Goal: Task Accomplishment & Management: Use online tool/utility

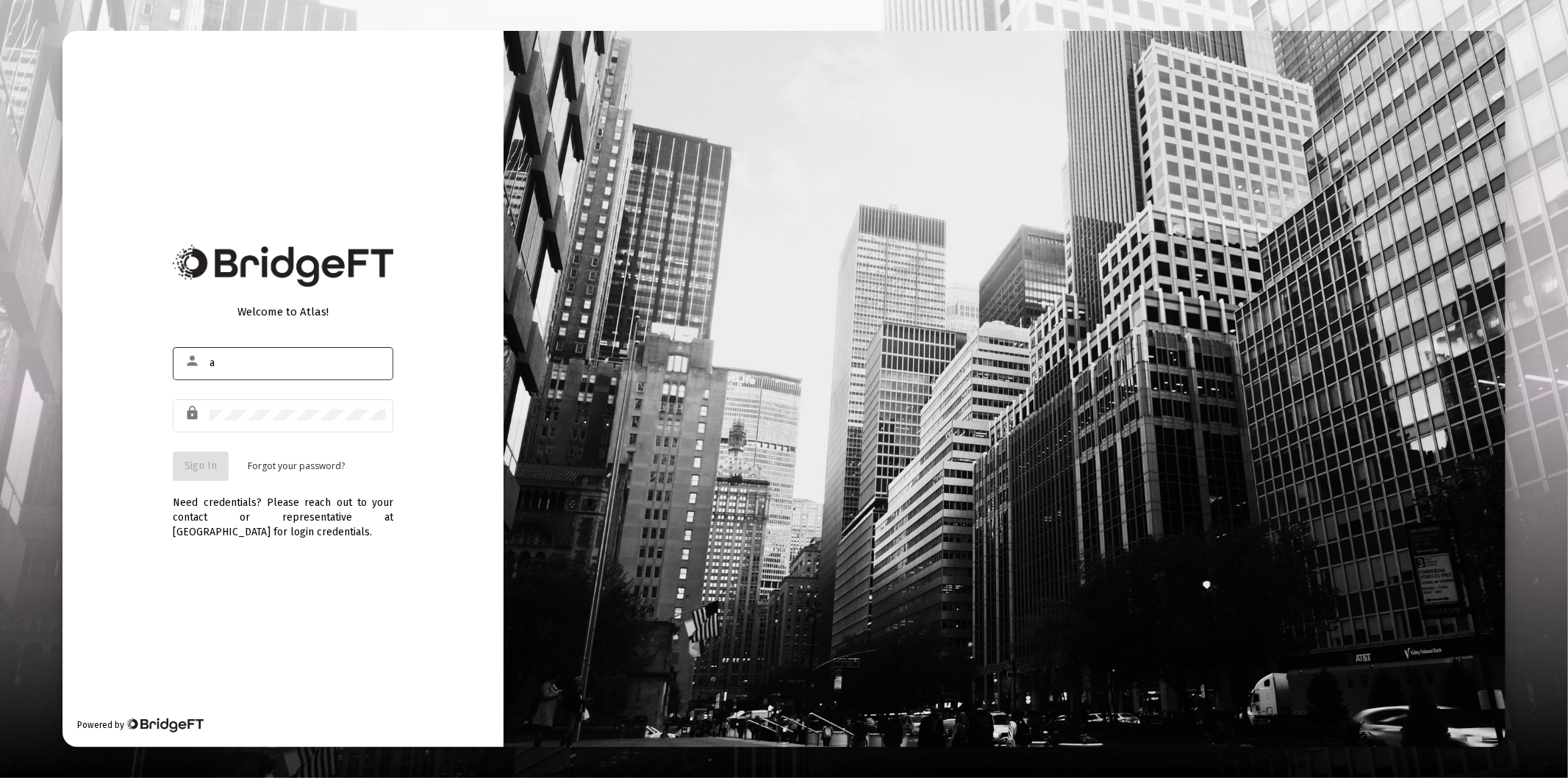
type input "[PERSON_NAME][EMAIL_ADDRESS][DOMAIN_NAME]"
click at [295, 407] on div at bounding box center [297, 415] width 176 height 36
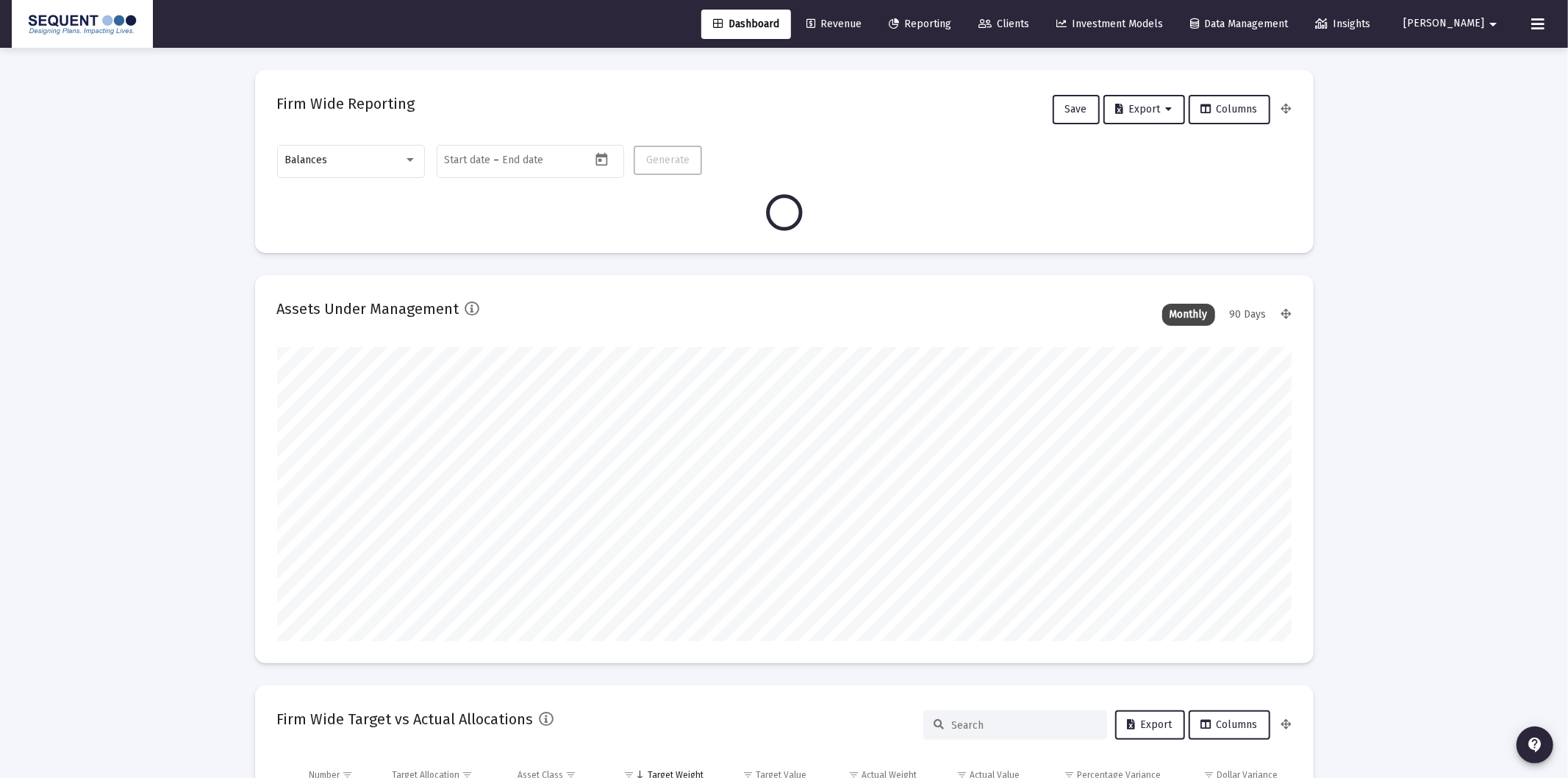
type input "[DATE]"
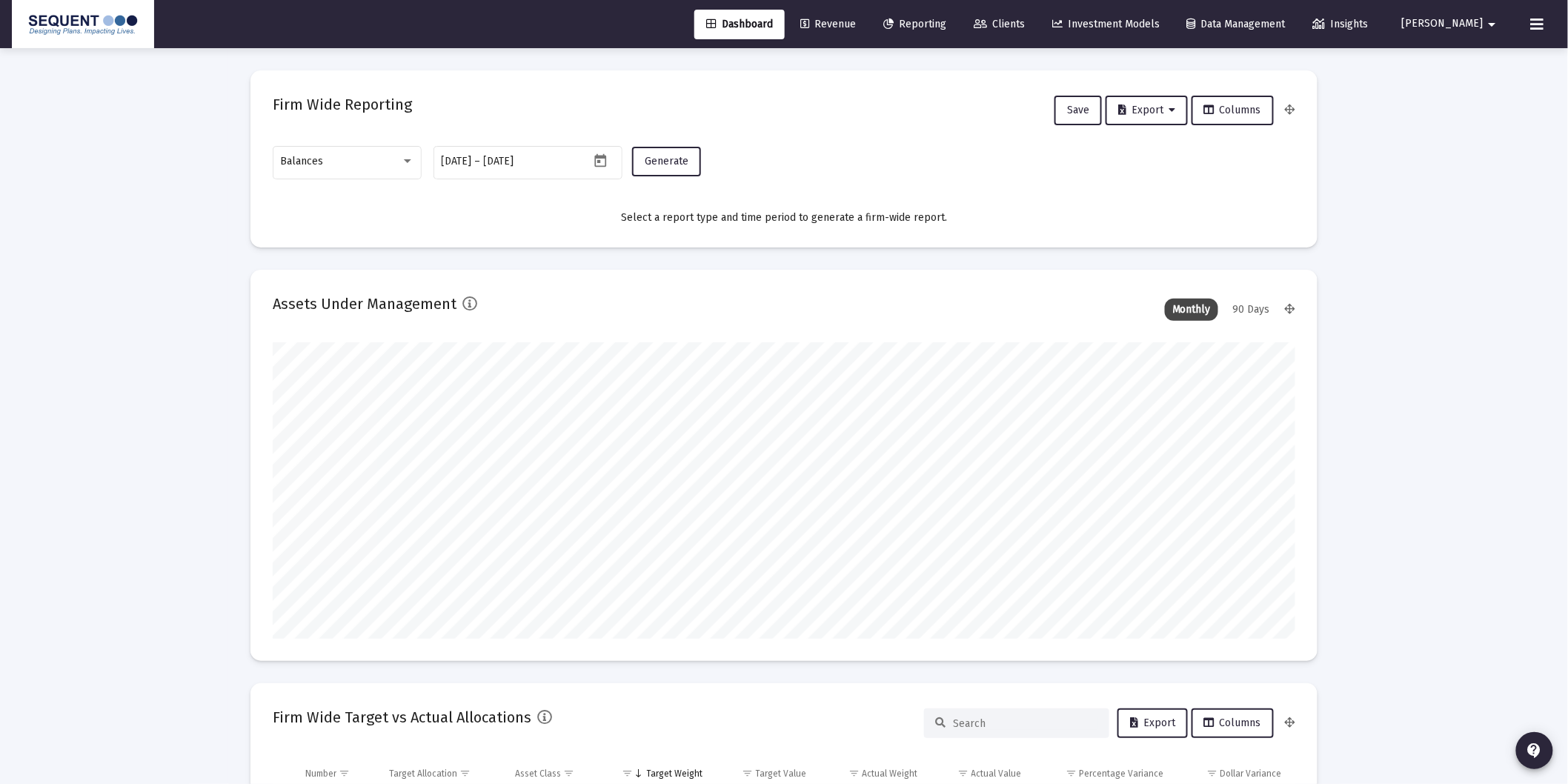
scroll to position [296, 477]
click at [1025, 18] on span "Clients" at bounding box center [1000, 24] width 51 height 13
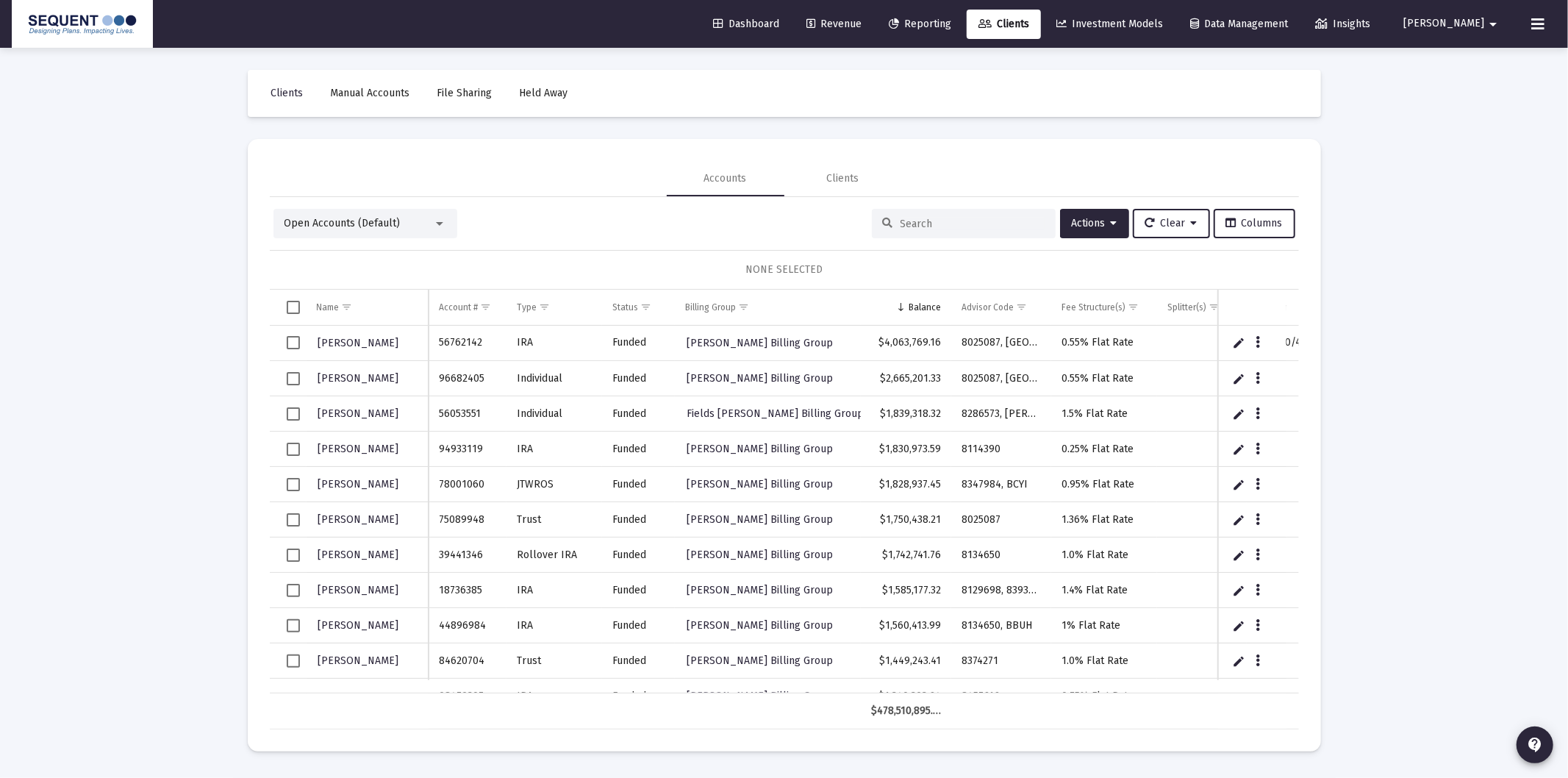
click at [930, 238] on div "Open Accounts (Default) Actions Clear Columns NONE SELECTED Name Name Account #…" at bounding box center [784, 469] width 1029 height 521
click at [928, 222] on input at bounding box center [972, 223] width 144 height 13
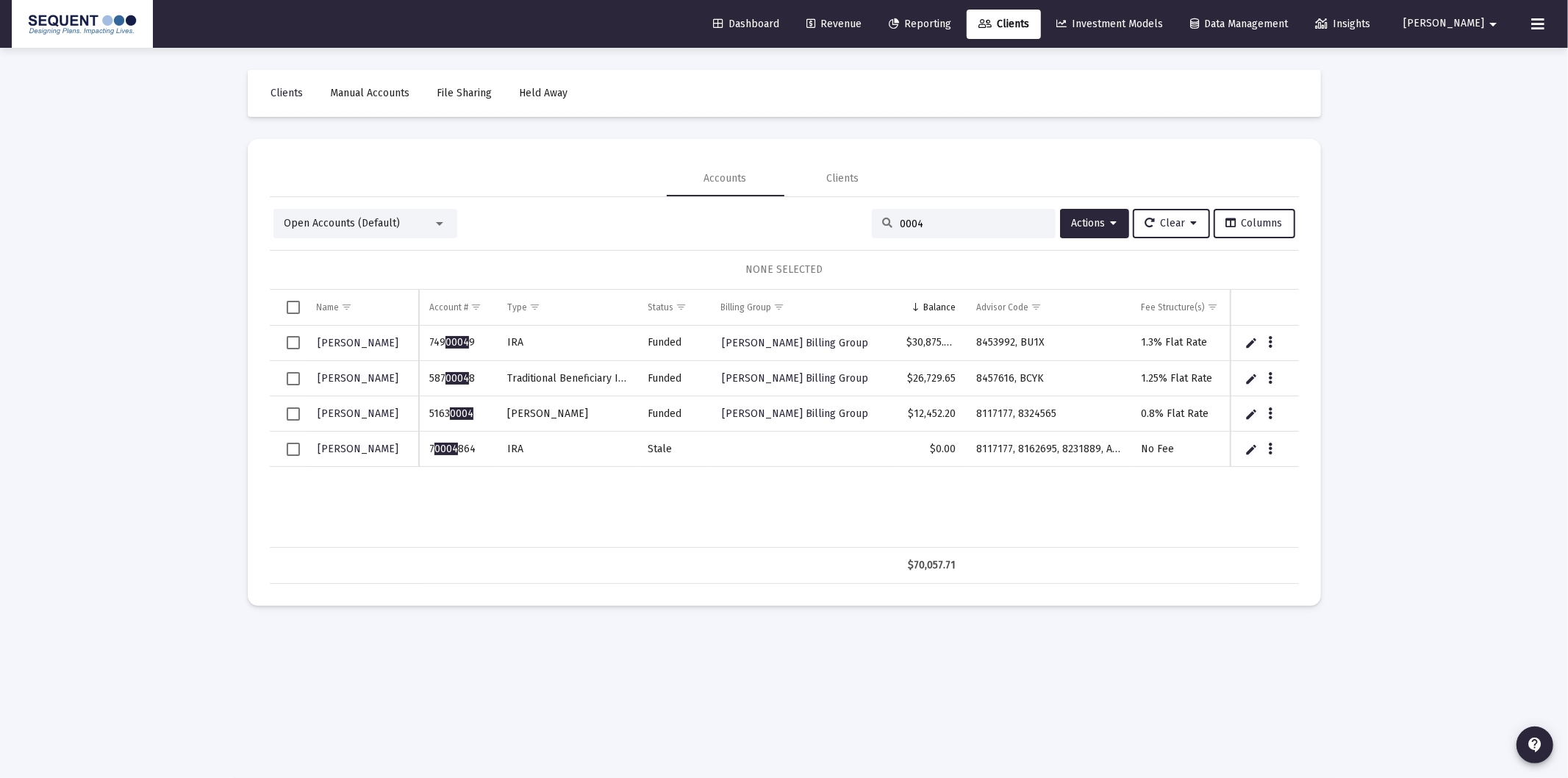
type input "0004"
click at [791, 16] on link "Dashboard" at bounding box center [746, 24] width 90 height 30
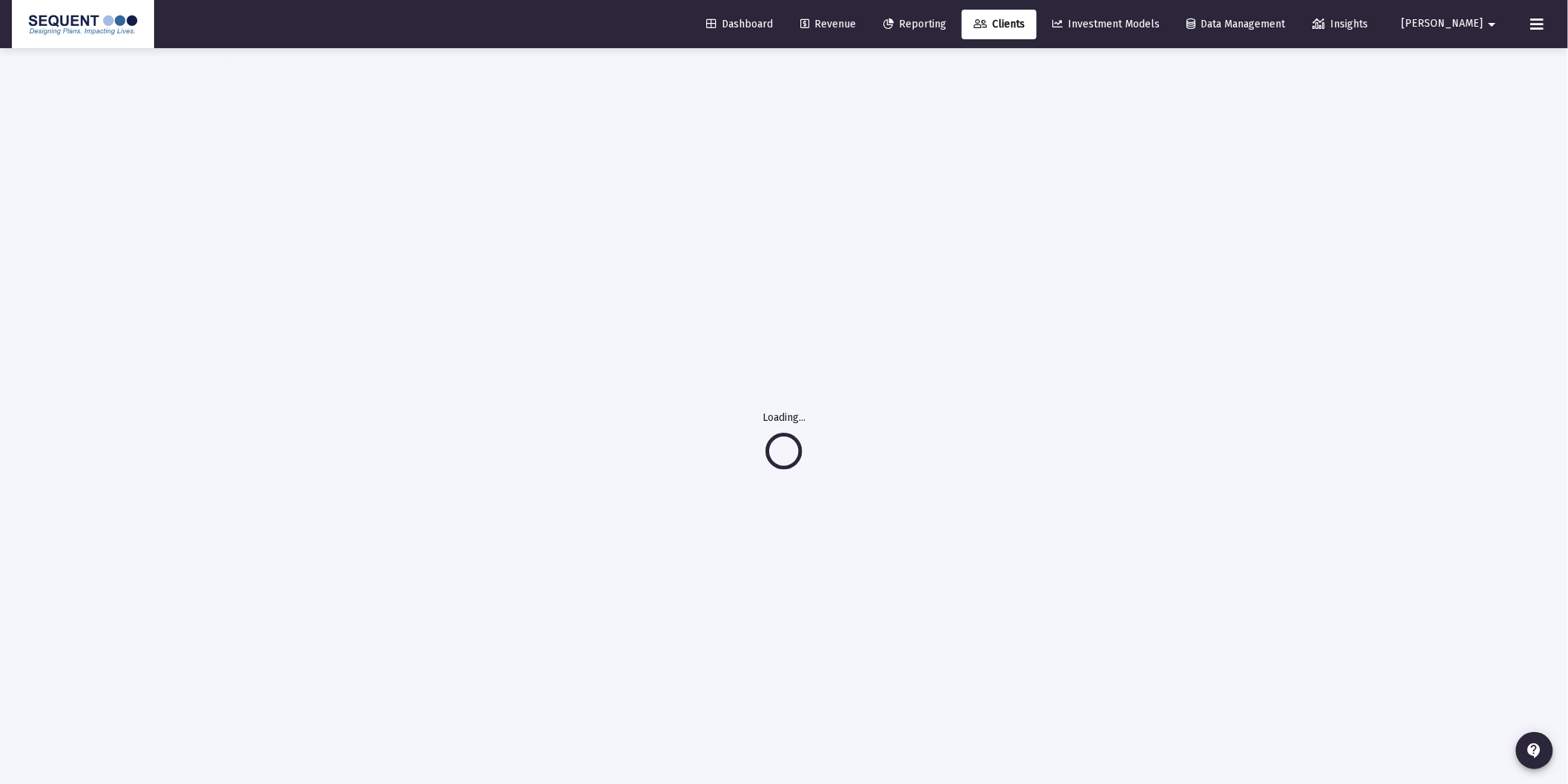
click at [765, 31] on link "Dashboard" at bounding box center [739, 24] width 90 height 30
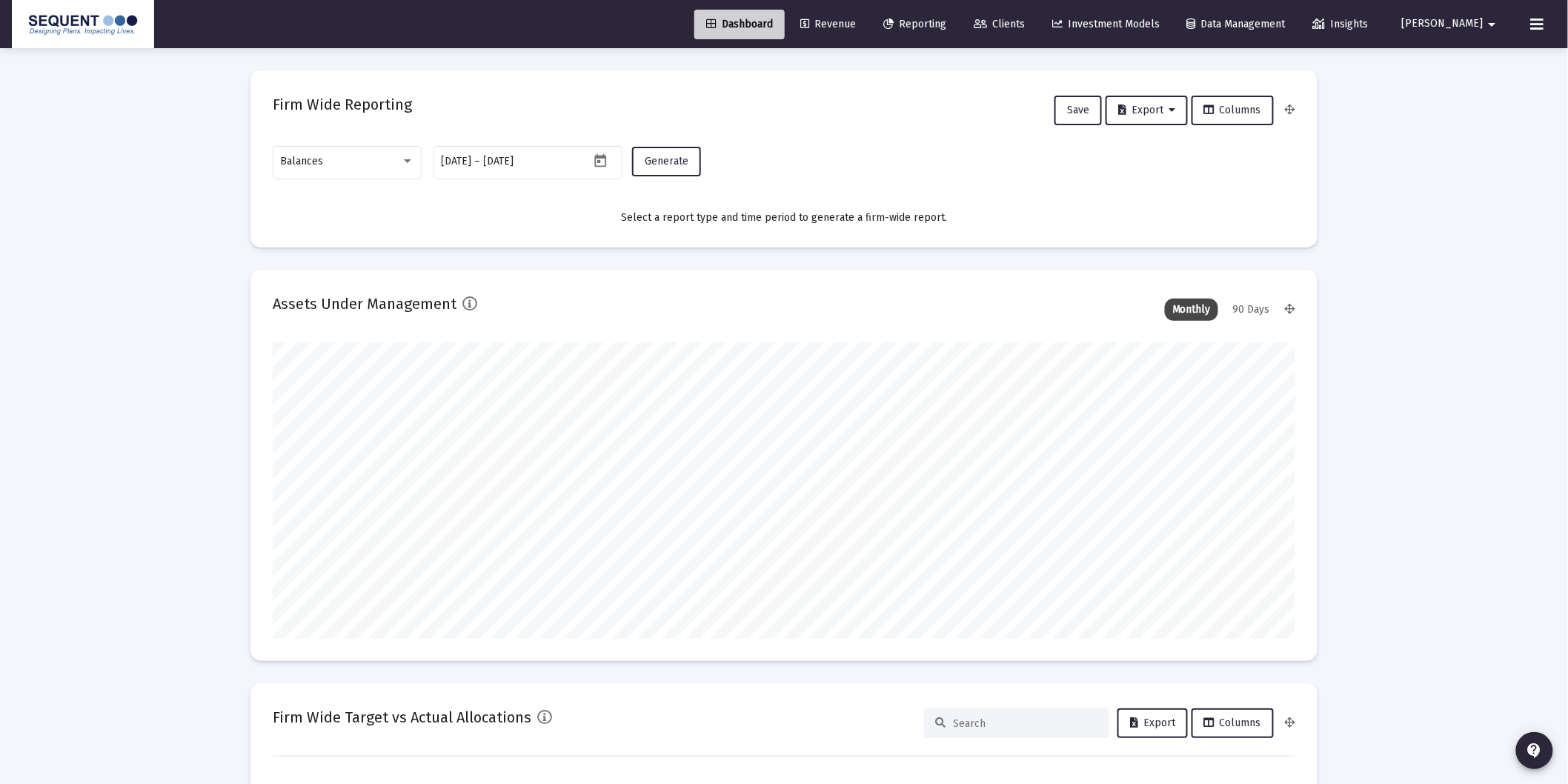
click at [765, 31] on link "Dashboard" at bounding box center [739, 24] width 90 height 30
click at [765, 32] on link "Dashboard" at bounding box center [739, 24] width 90 height 30
click at [349, 160] on div "Balances" at bounding box center [341, 161] width 120 height 12
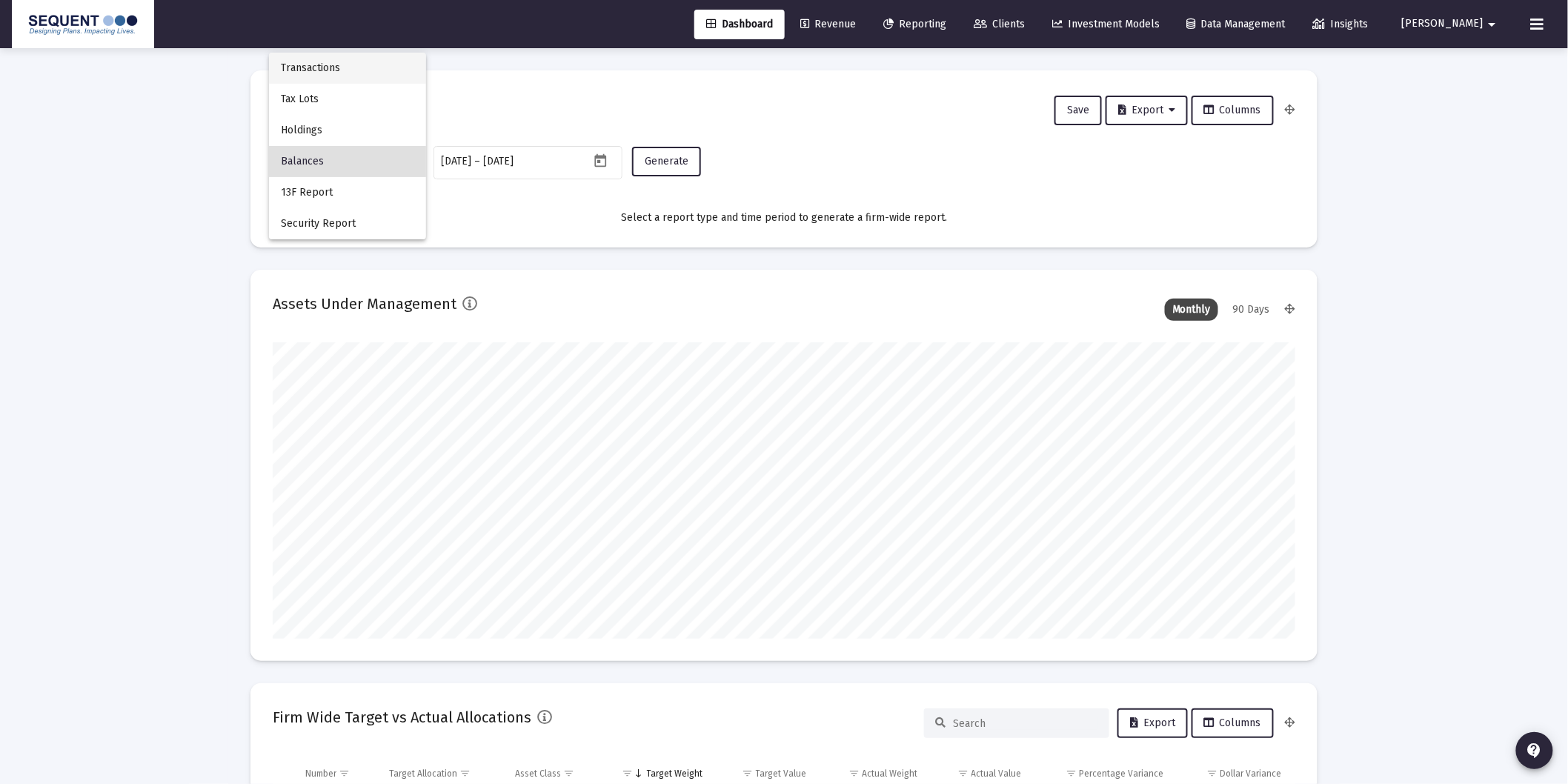
click at [318, 75] on span "Transactions" at bounding box center [347, 68] width 133 height 31
click at [671, 155] on span "Generate" at bounding box center [666, 160] width 44 height 13
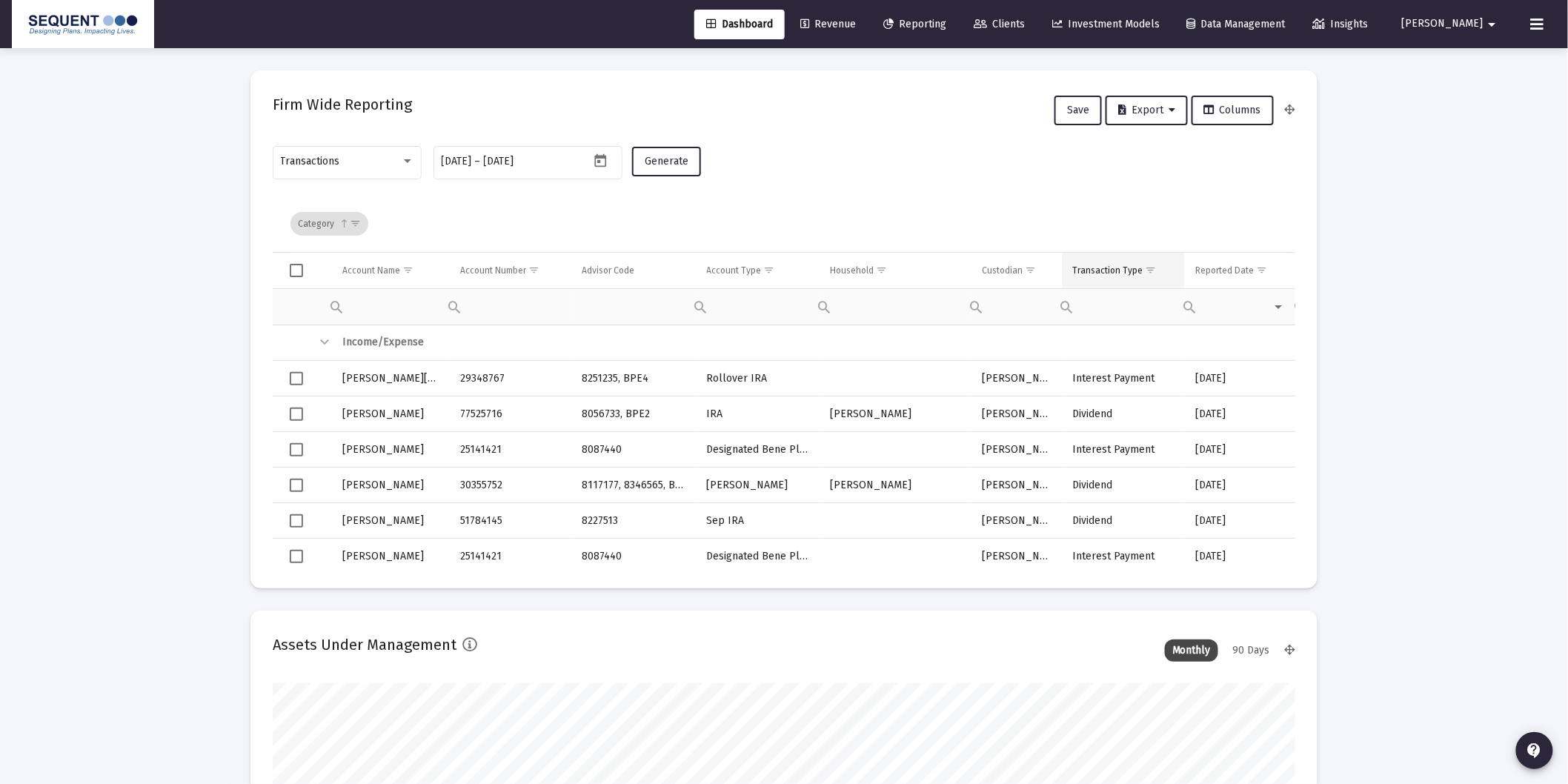
click at [1146, 265] on span "Show filter options for column 'Transaction Type'" at bounding box center [1150, 270] width 11 height 11
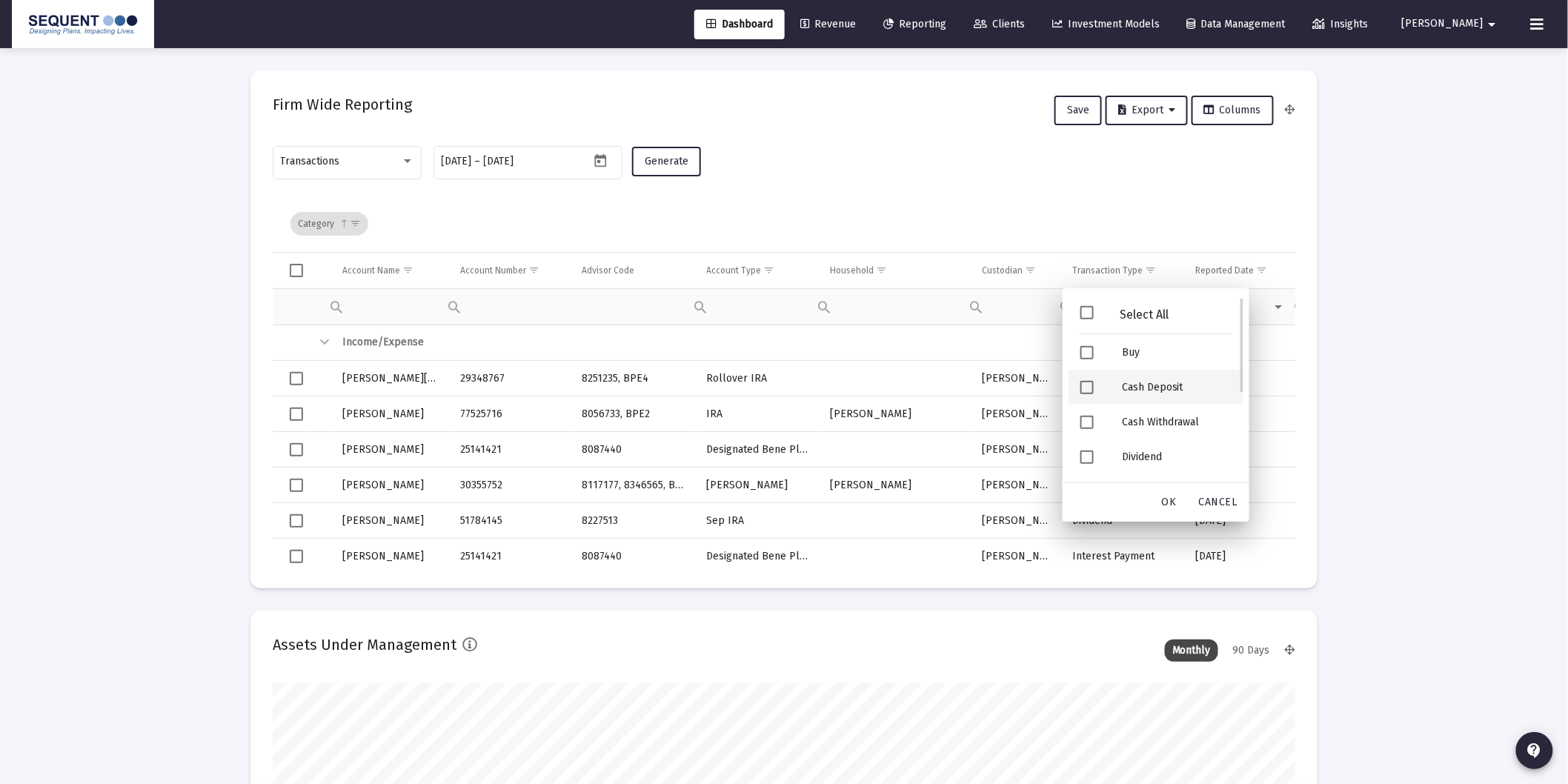
click at [1145, 393] on div "Cash Deposit" at bounding box center [1176, 386] width 133 height 35
click at [1166, 423] on div "Security Deposit" at bounding box center [1176, 424] width 133 height 35
click at [1166, 500] on span "OK" at bounding box center [1169, 502] width 15 height 13
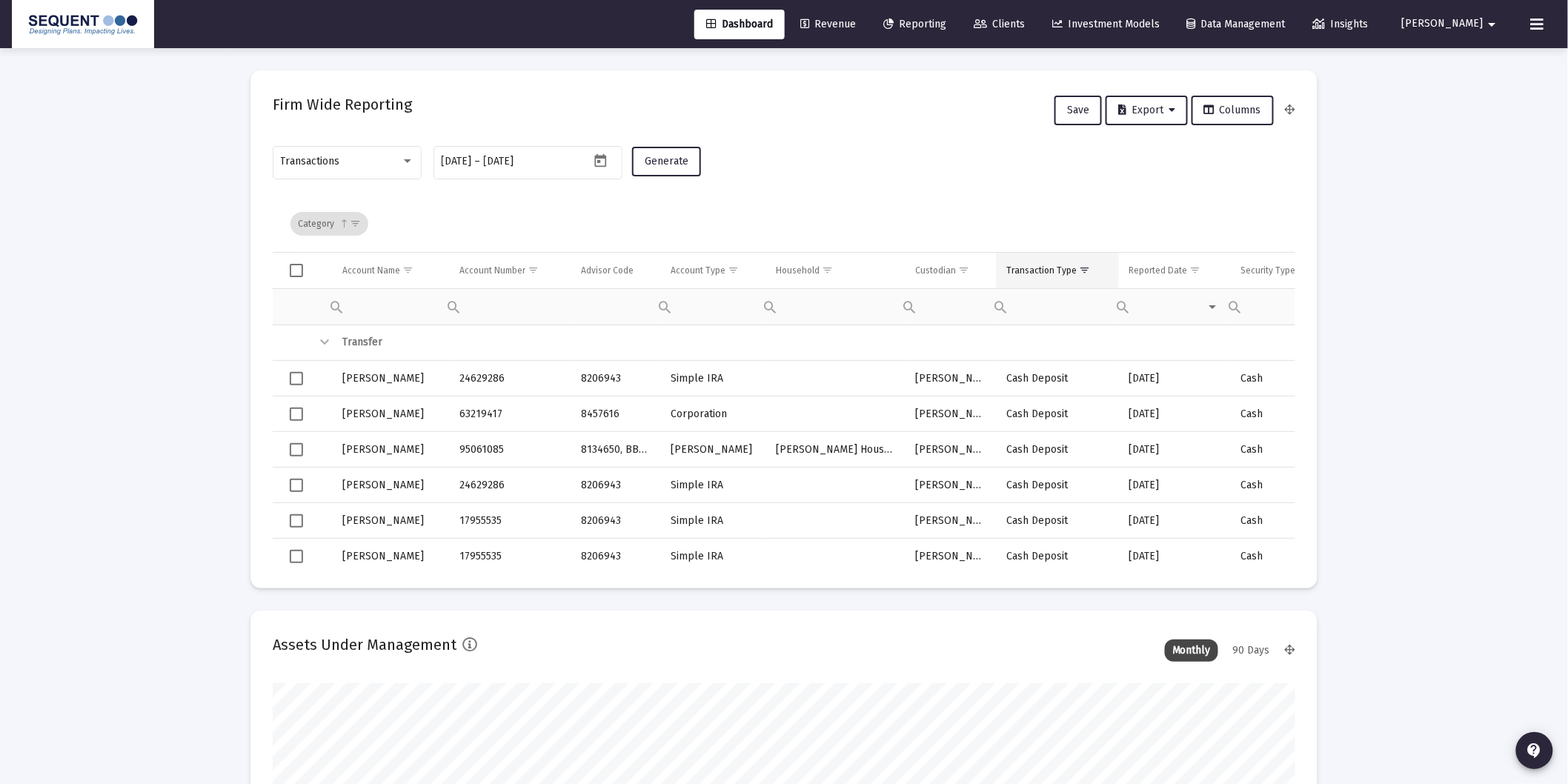
click at [1048, 271] on div "Transaction Type" at bounding box center [1041, 270] width 70 height 12
click at [1163, 109] on span "Export" at bounding box center [1146, 110] width 57 height 13
click at [1163, 150] on button "Export All Rows" at bounding box center [1154, 148] width 101 height 36
